Goal: Register for event/course

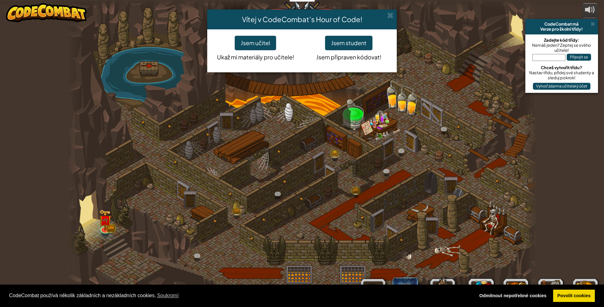
select select "cs"
click at [344, 45] on button "Jsem student" at bounding box center [348, 43] width 47 height 15
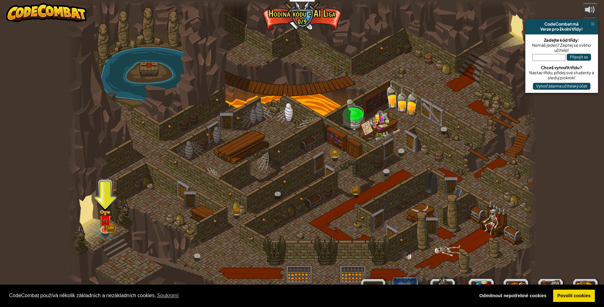
click at [546, 58] on input "text" at bounding box center [548, 57] width 33 height 7
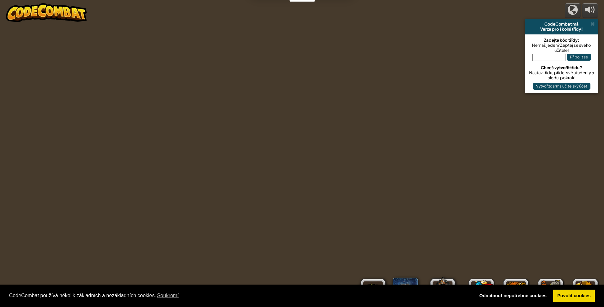
select select "cs"
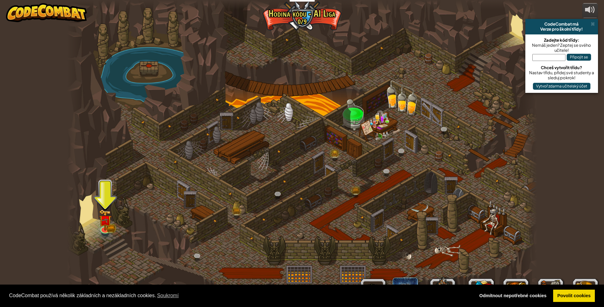
click at [543, 60] on input "text" at bounding box center [548, 57] width 33 height 7
type input "Robojízda"
click at [587, 58] on button "Připojit se" at bounding box center [579, 57] width 24 height 7
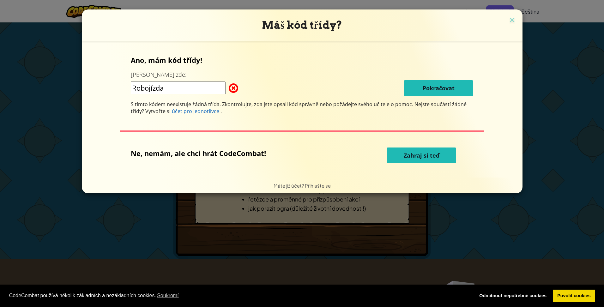
click at [204, 91] on input "Robojízda" at bounding box center [178, 88] width 95 height 13
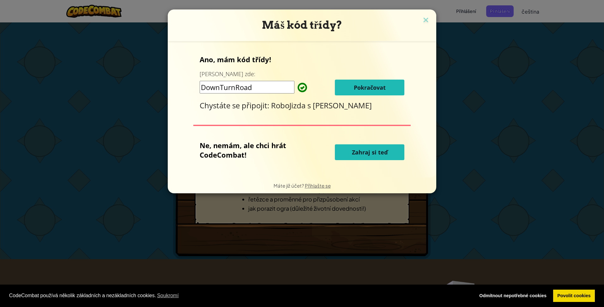
type input "DownTurnRoad"
click at [371, 88] on span "Pokračovat" at bounding box center [370, 88] width 32 height 8
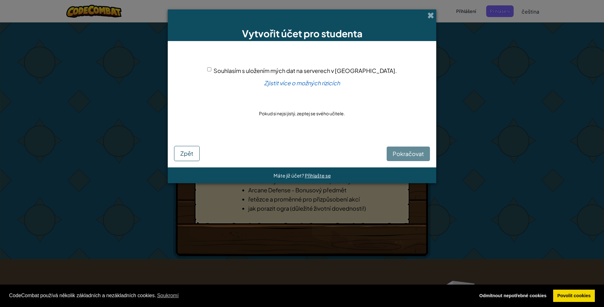
click at [248, 70] on span "Souhlasím s uložením mých dat na serverech v USA." at bounding box center [305, 70] width 183 height 7
click at [211, 70] on input "Souhlasím s uložením mých dat na serverech v USA." at bounding box center [209, 69] width 4 height 4
checkbox input "true"
click at [398, 156] on span "Pokračovat" at bounding box center [408, 153] width 31 height 7
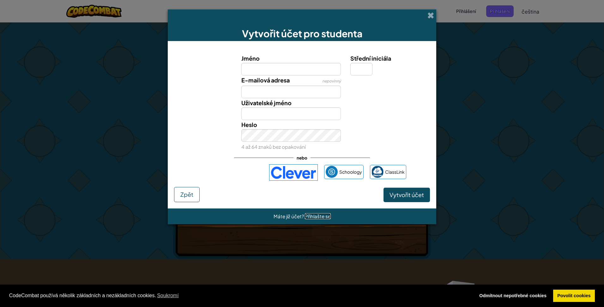
click at [318, 217] on span "Přihlašte se" at bounding box center [318, 216] width 26 height 6
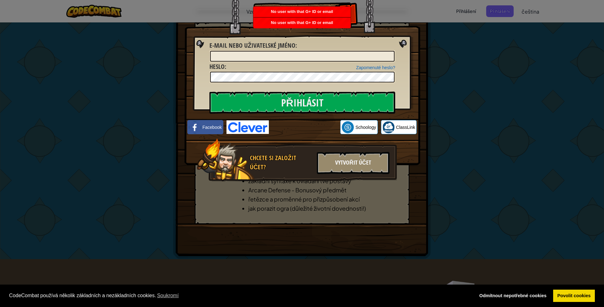
click at [347, 166] on div "Vytvořit účet" at bounding box center [353, 163] width 73 height 22
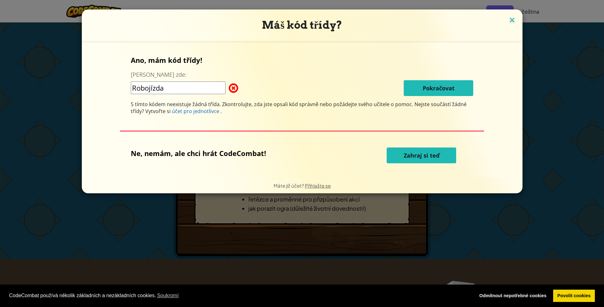
click at [510, 22] on img at bounding box center [512, 20] width 8 height 9
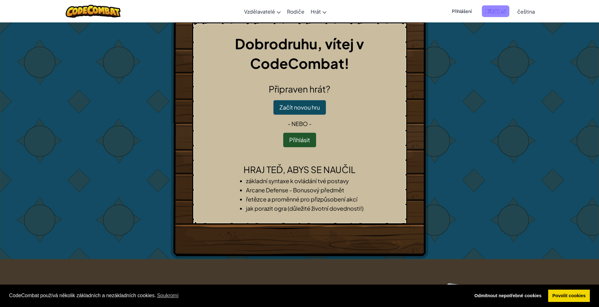
click at [485, 14] on span "Přihlášení" at bounding box center [495, 11] width 27 height 12
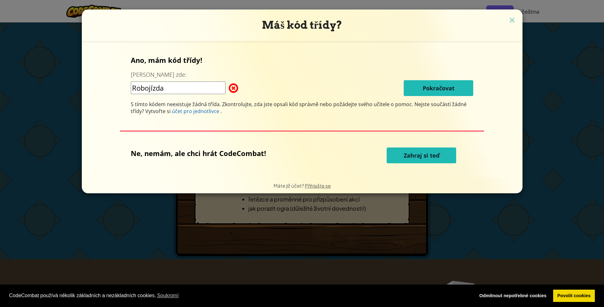
click at [229, 87] on span at bounding box center [229, 88] width 0 height 13
click at [213, 86] on input "Robojízda" at bounding box center [178, 88] width 95 height 13
click at [511, 19] on img at bounding box center [512, 20] width 8 height 9
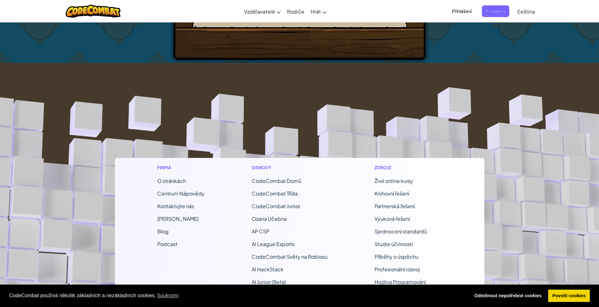
scroll to position [221, 0]
